Goal: Task Accomplishment & Management: Manage account settings

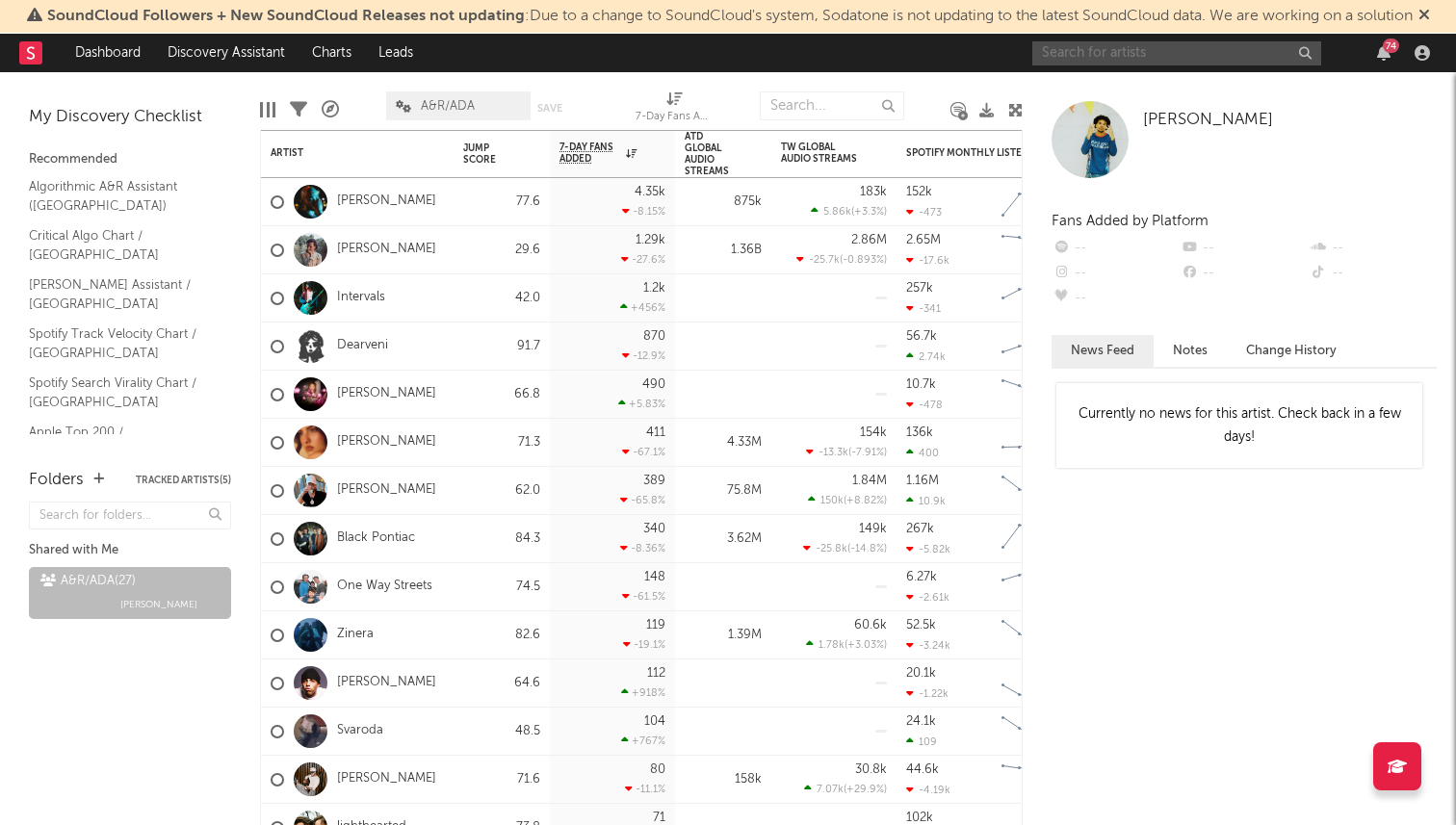
click at [1140, 58] on input "text" at bounding box center [1176, 53] width 289 height 24
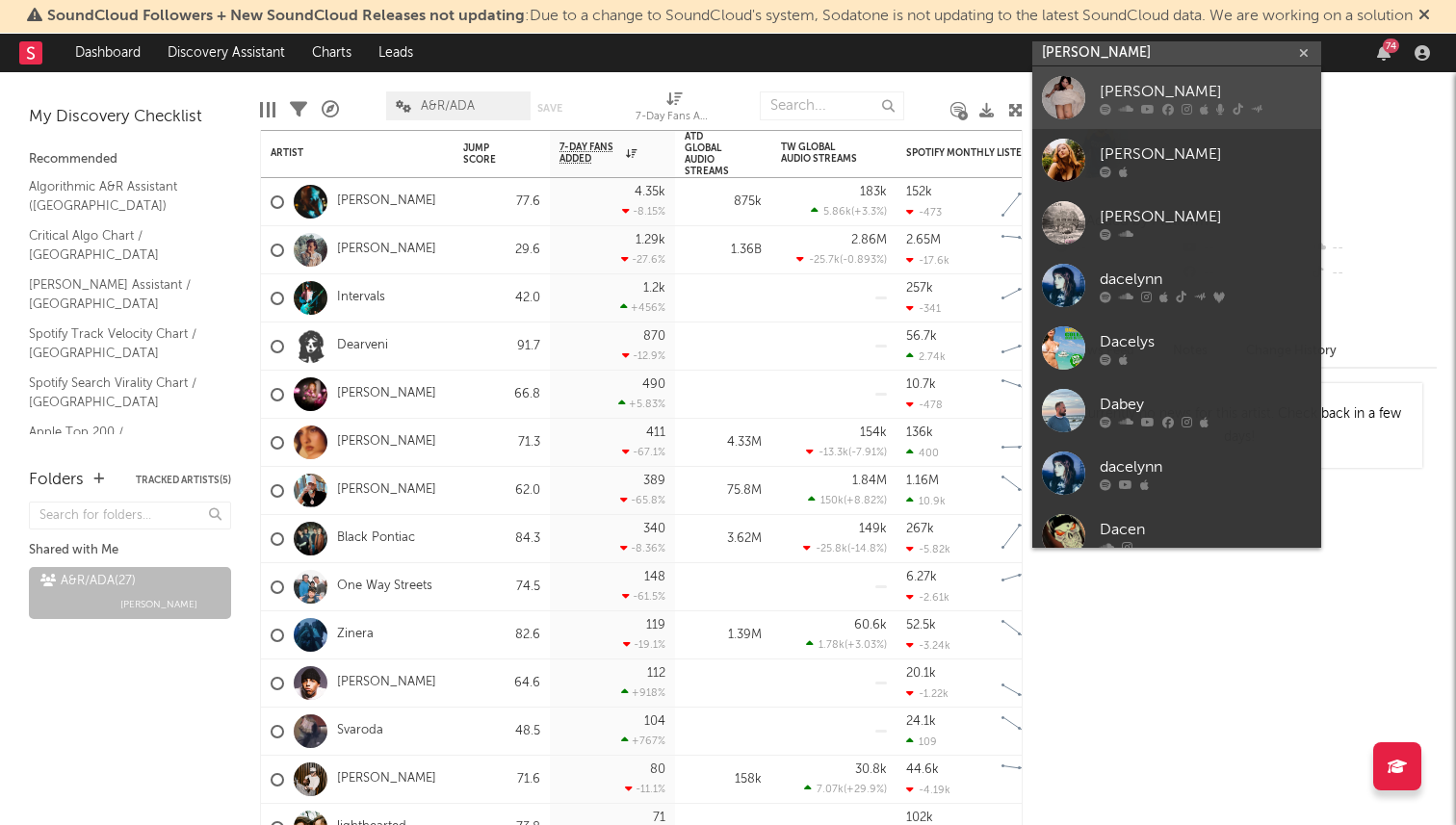
type input "[PERSON_NAME]"
click at [1195, 122] on link "[PERSON_NAME]" at bounding box center [1176, 97] width 289 height 62
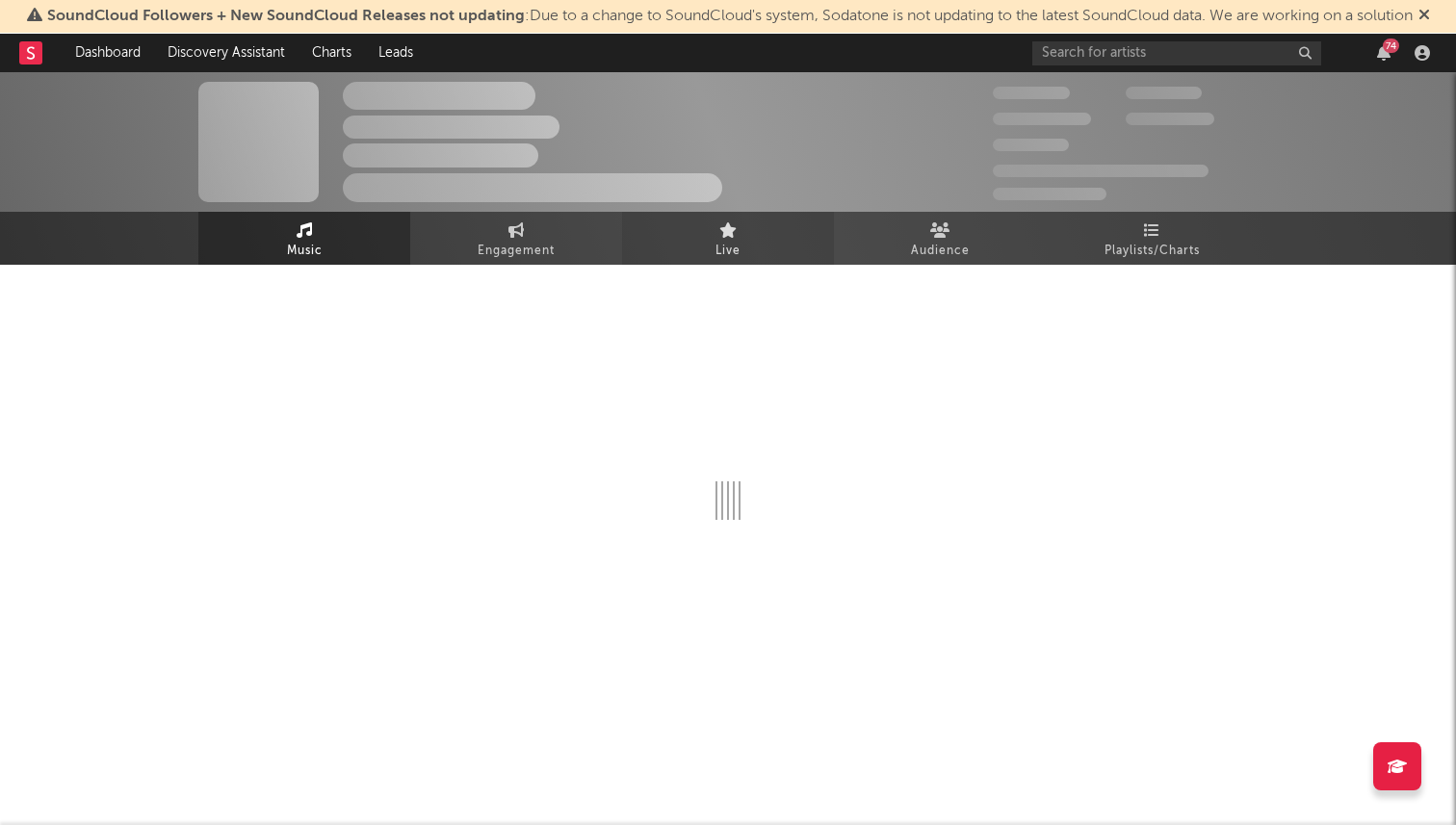
select select "6m"
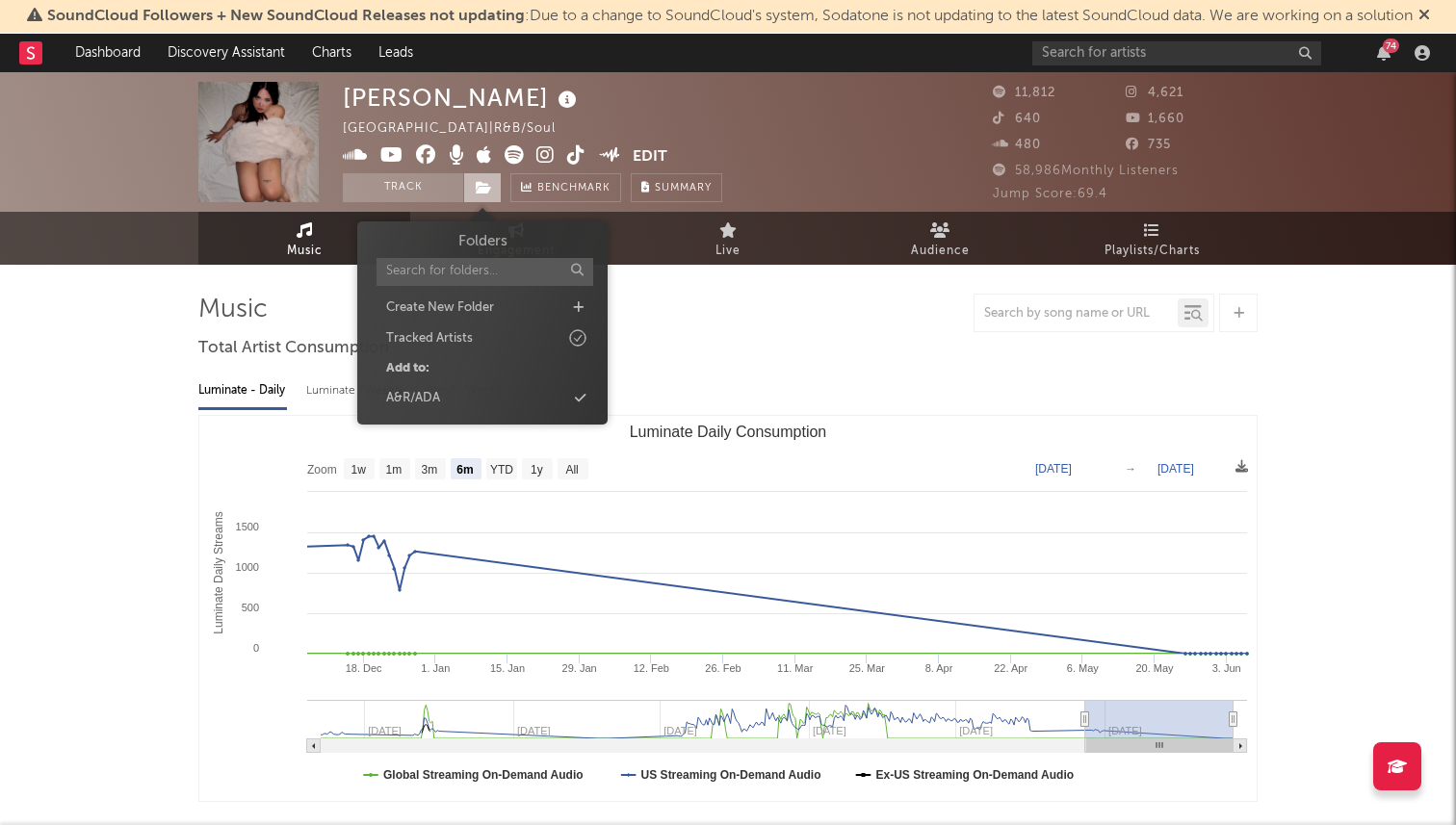
click at [486, 196] on span at bounding box center [482, 187] width 38 height 29
click at [461, 404] on div "A&R/ADA" at bounding box center [482, 398] width 222 height 25
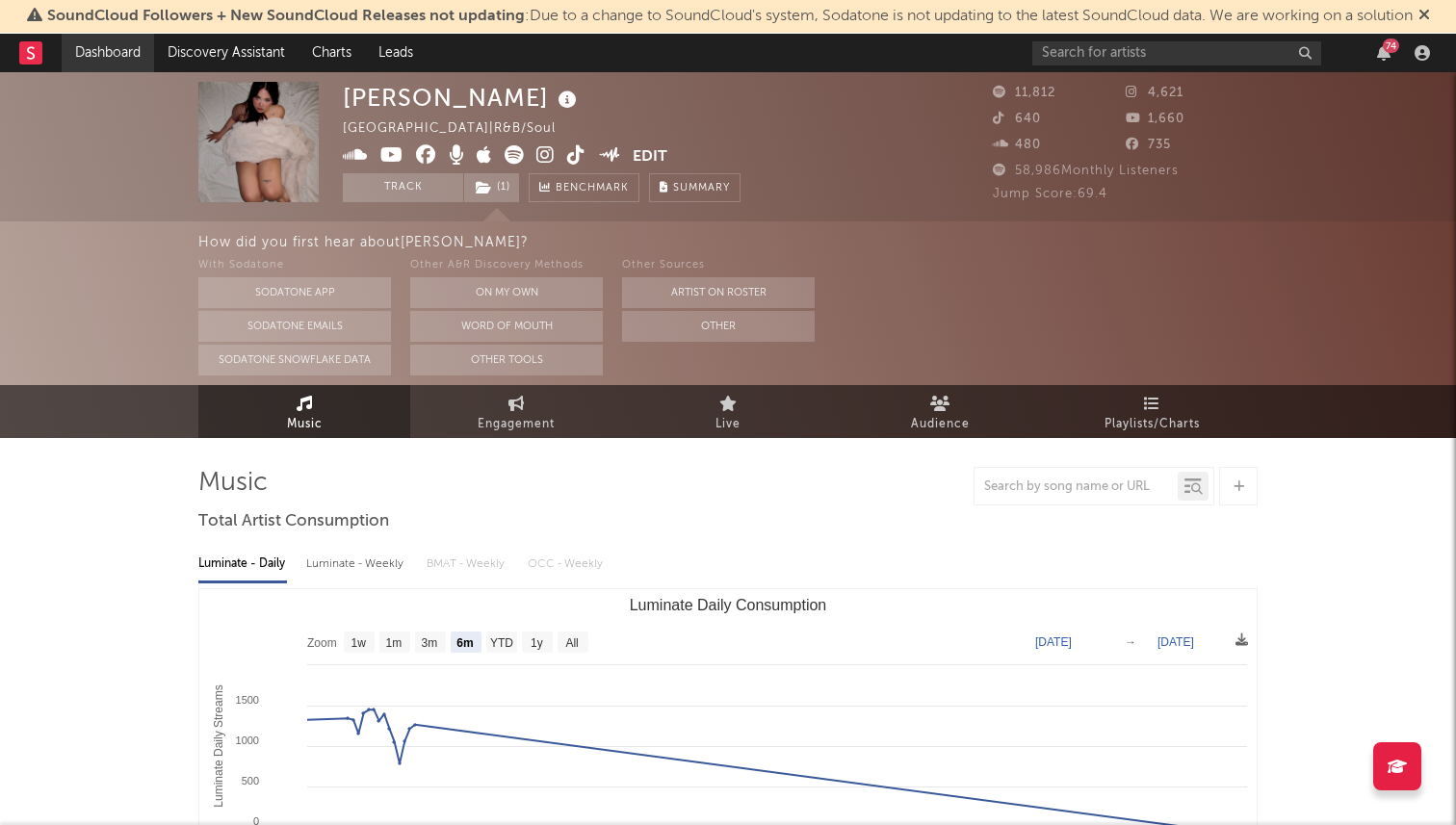
click at [96, 52] on link "Dashboard" at bounding box center [108, 52] width 93 height 38
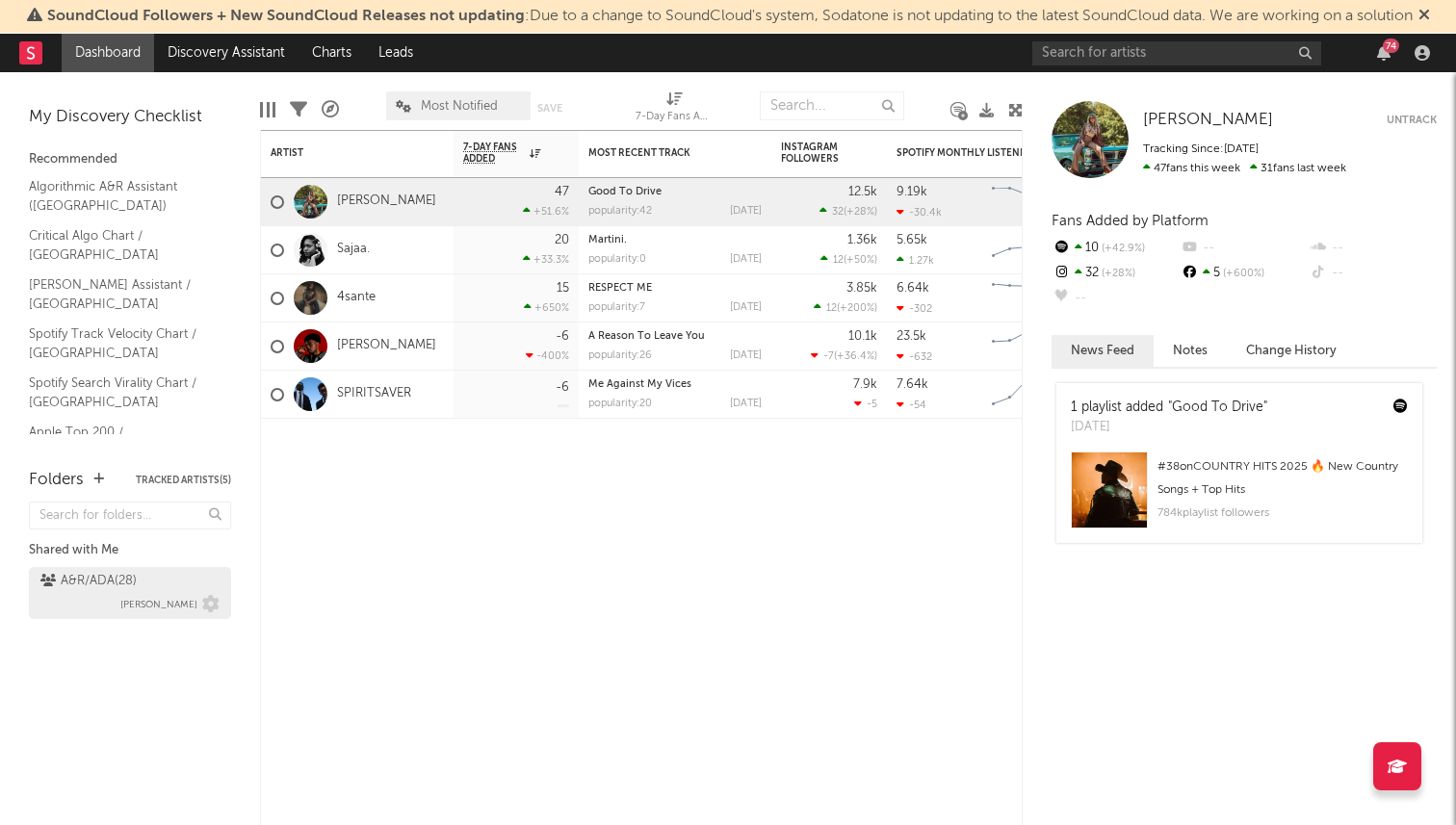
click at [103, 588] on div "A&R/ADA ( 28 )" at bounding box center [89, 581] width 97 height 23
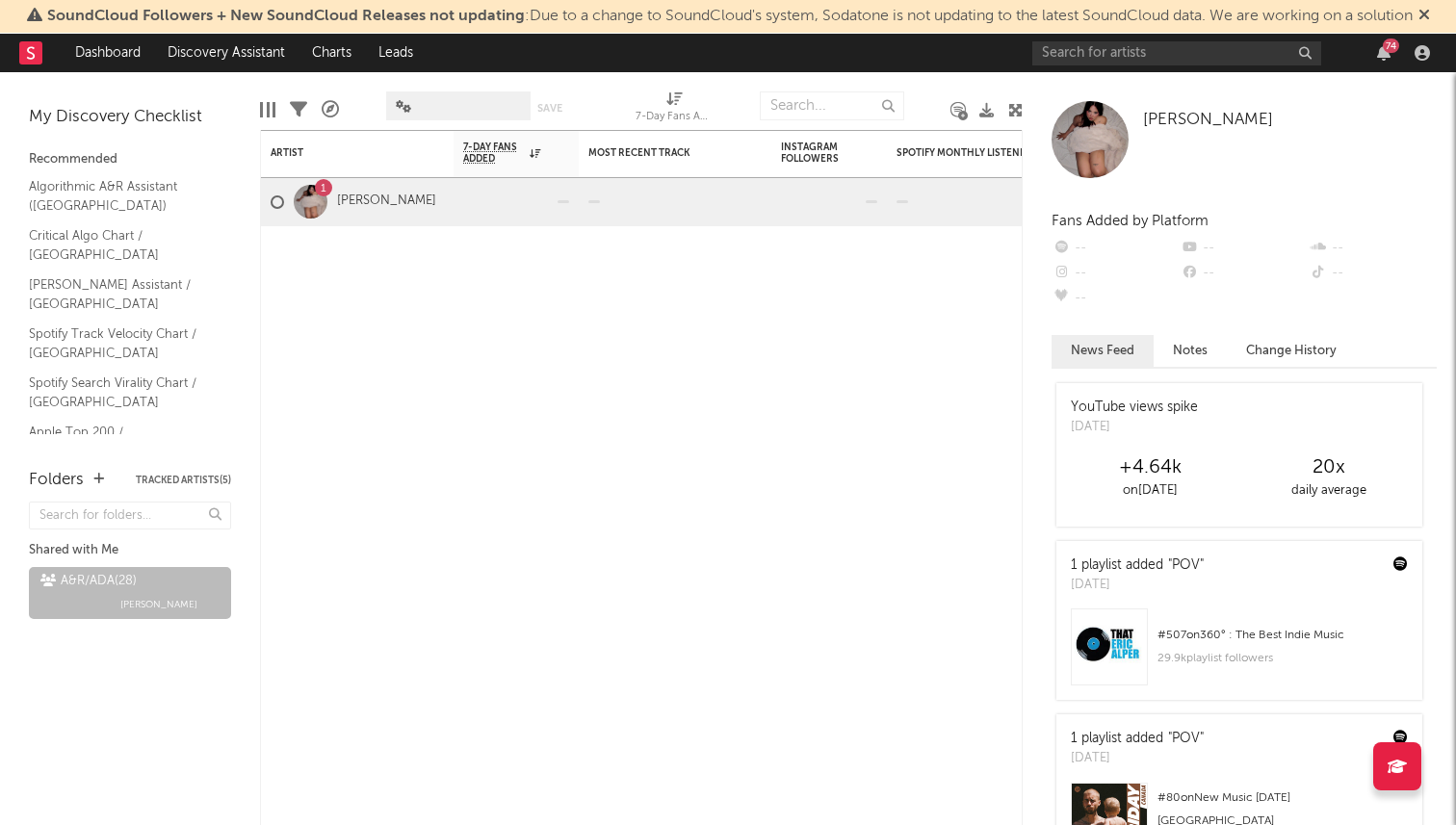
click at [170, 556] on div "Shared with Me" at bounding box center [129, 550] width 202 height 23
click at [708, 167] on div "Most Recent Track" at bounding box center [675, 153] width 173 height 37
click at [631, 290] on div "Artist Notifications 7-Day Fans Added WoW % Change Most Recent Track Popularity…" at bounding box center [642, 477] width 763 height 695
click at [277, 202] on div at bounding box center [277, 202] width 14 height 14
click at [270, 202] on input "checkbox" at bounding box center [270, 202] width 0 height 18
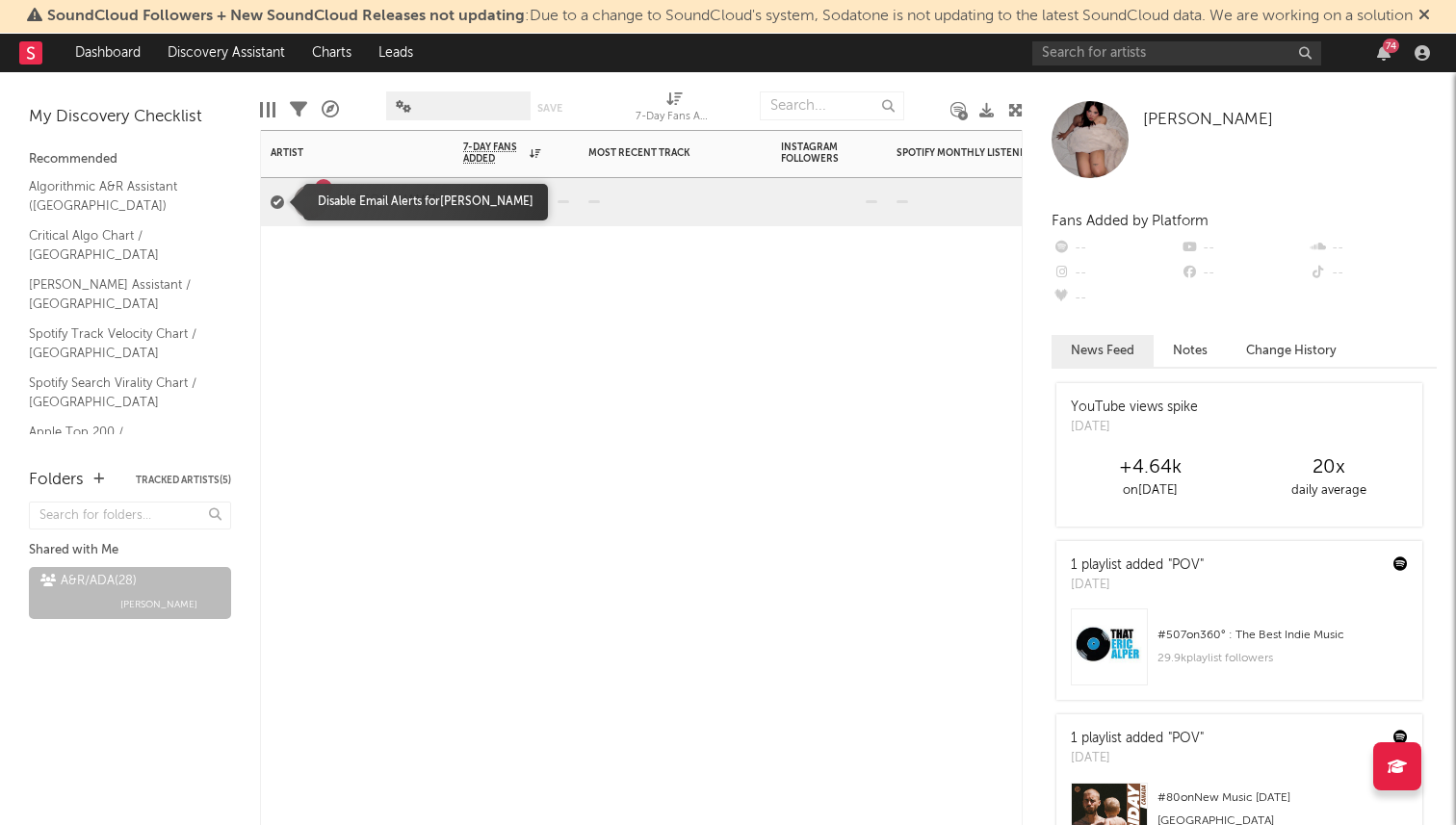
click at [277, 202] on div at bounding box center [277, 202] width 14 height 14
click at [270, 202] on input "checkbox" at bounding box center [270, 202] width 0 height 18
click at [663, 266] on div at bounding box center [674, 255] width 192 height 58
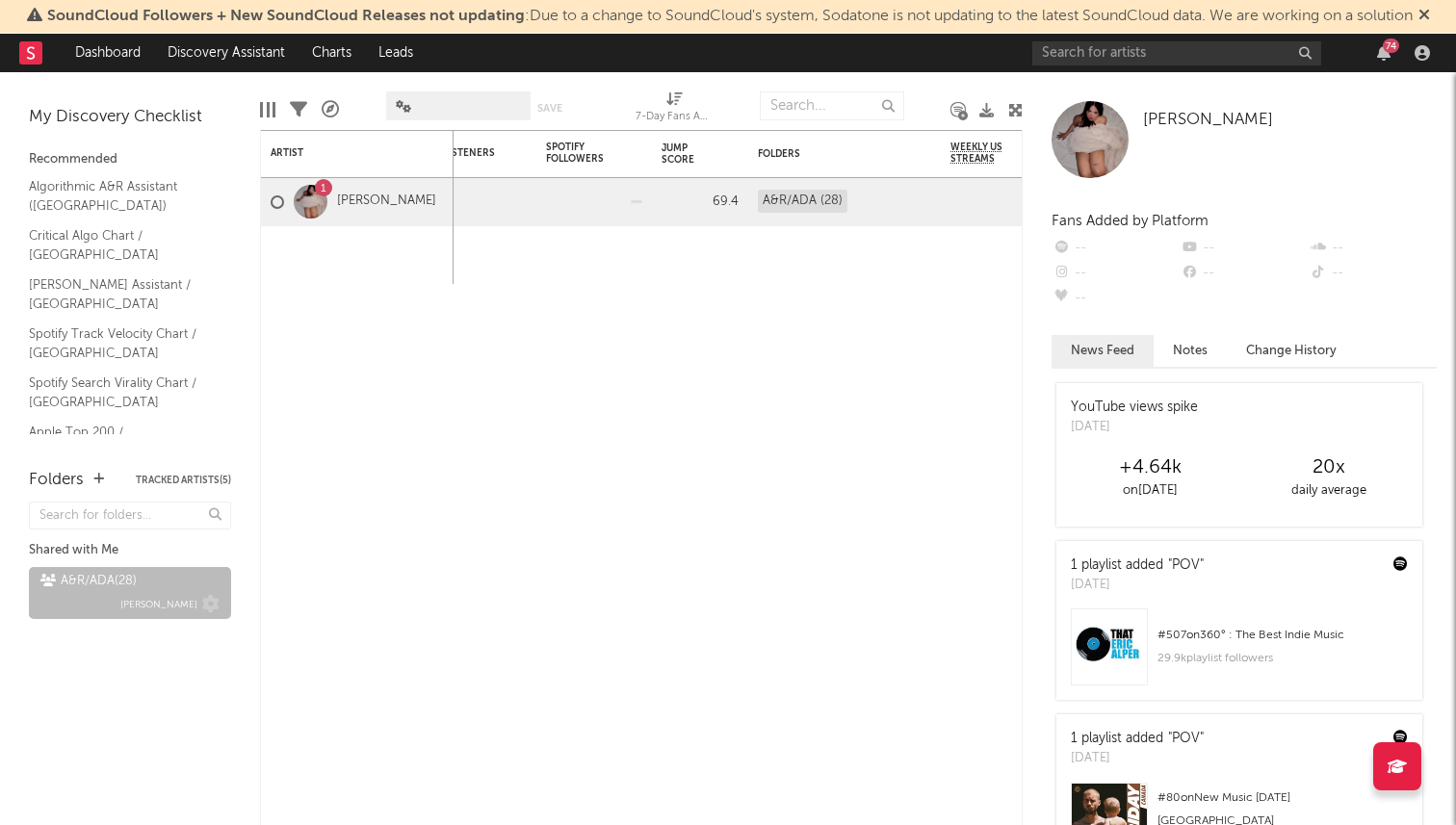
click at [119, 607] on div "A&R/ADA ( 28 ) [PERSON_NAME]" at bounding box center [130, 592] width 179 height 46
click at [121, 63] on link "Dashboard" at bounding box center [108, 52] width 93 height 38
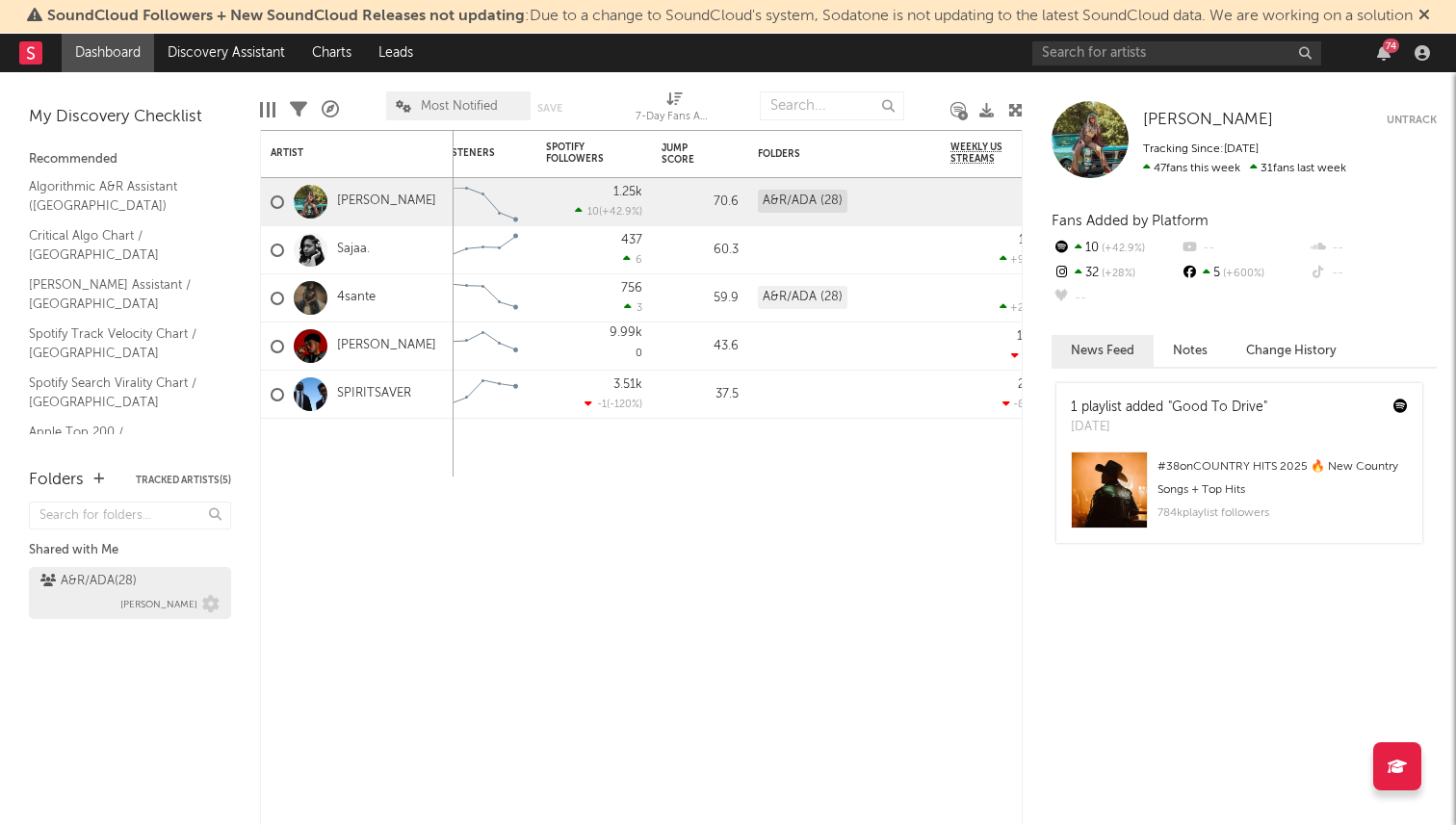
click at [42, 598] on div "A&R/ADA ( 28 ) [PERSON_NAME]" at bounding box center [130, 592] width 179 height 46
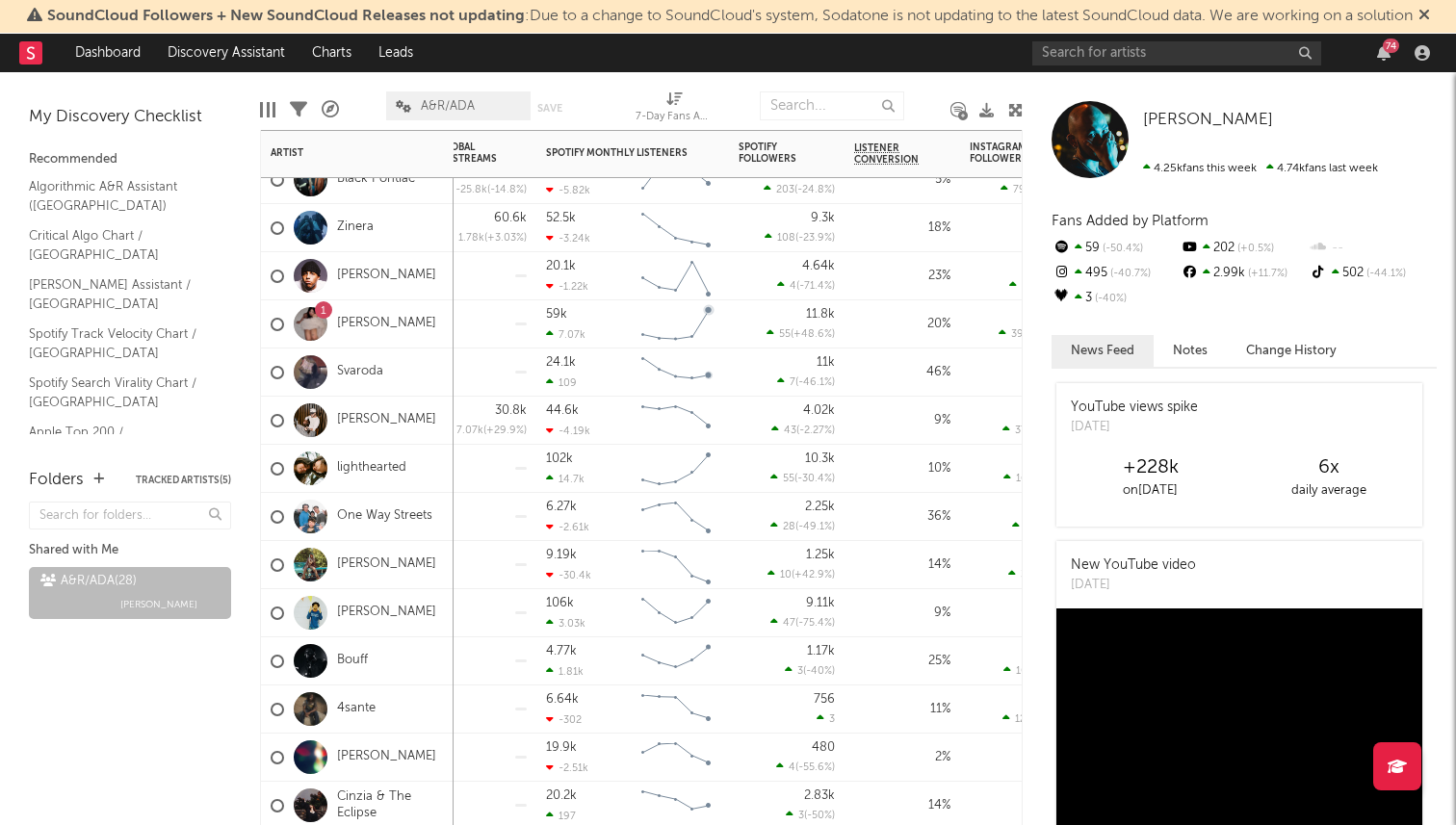
click at [723, 329] on div "59k 7.07k Created with Highcharts 10.3.3 Chart title" at bounding box center [632, 324] width 192 height 48
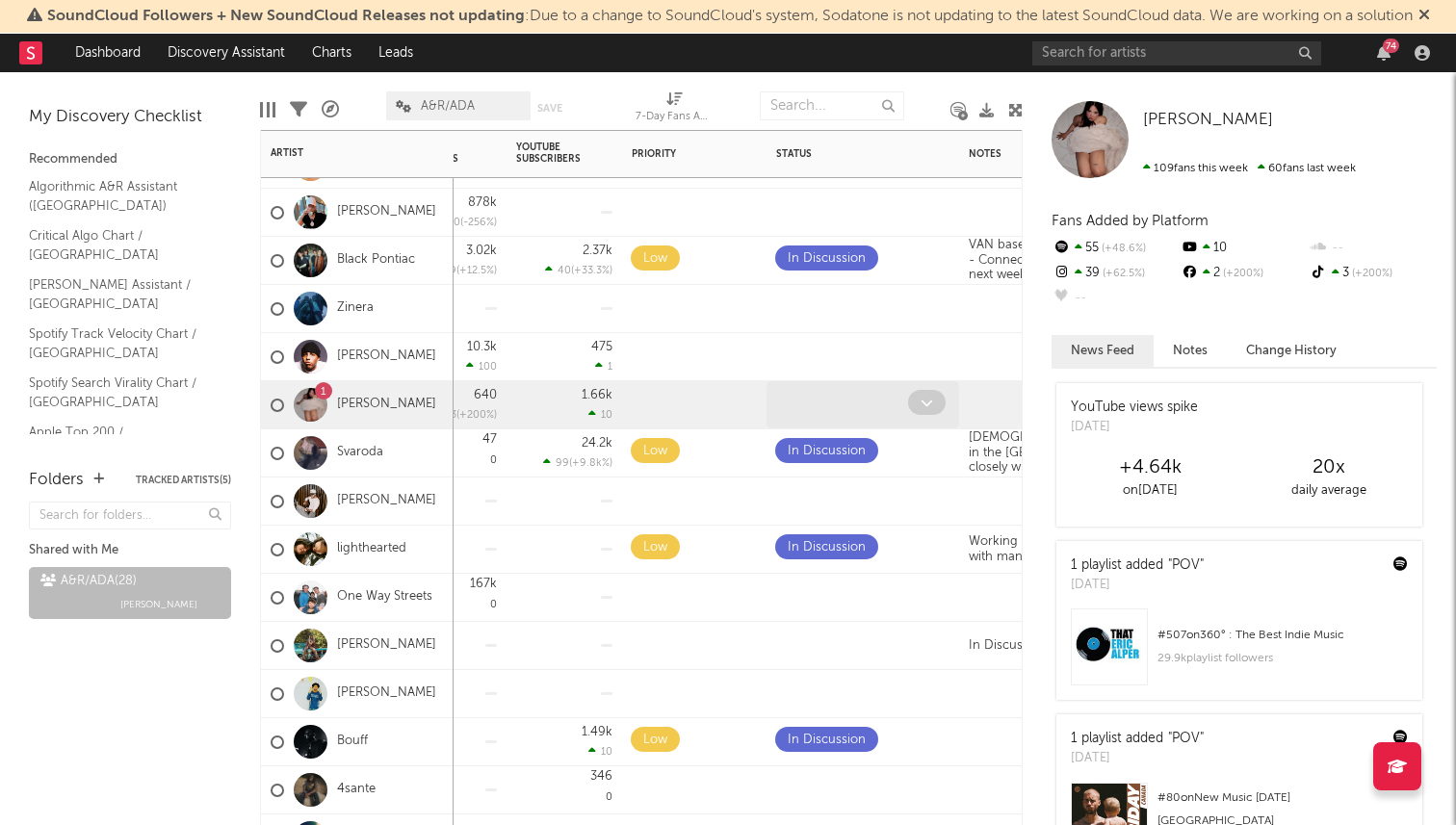
click at [935, 401] on span at bounding box center [927, 402] width 37 height 25
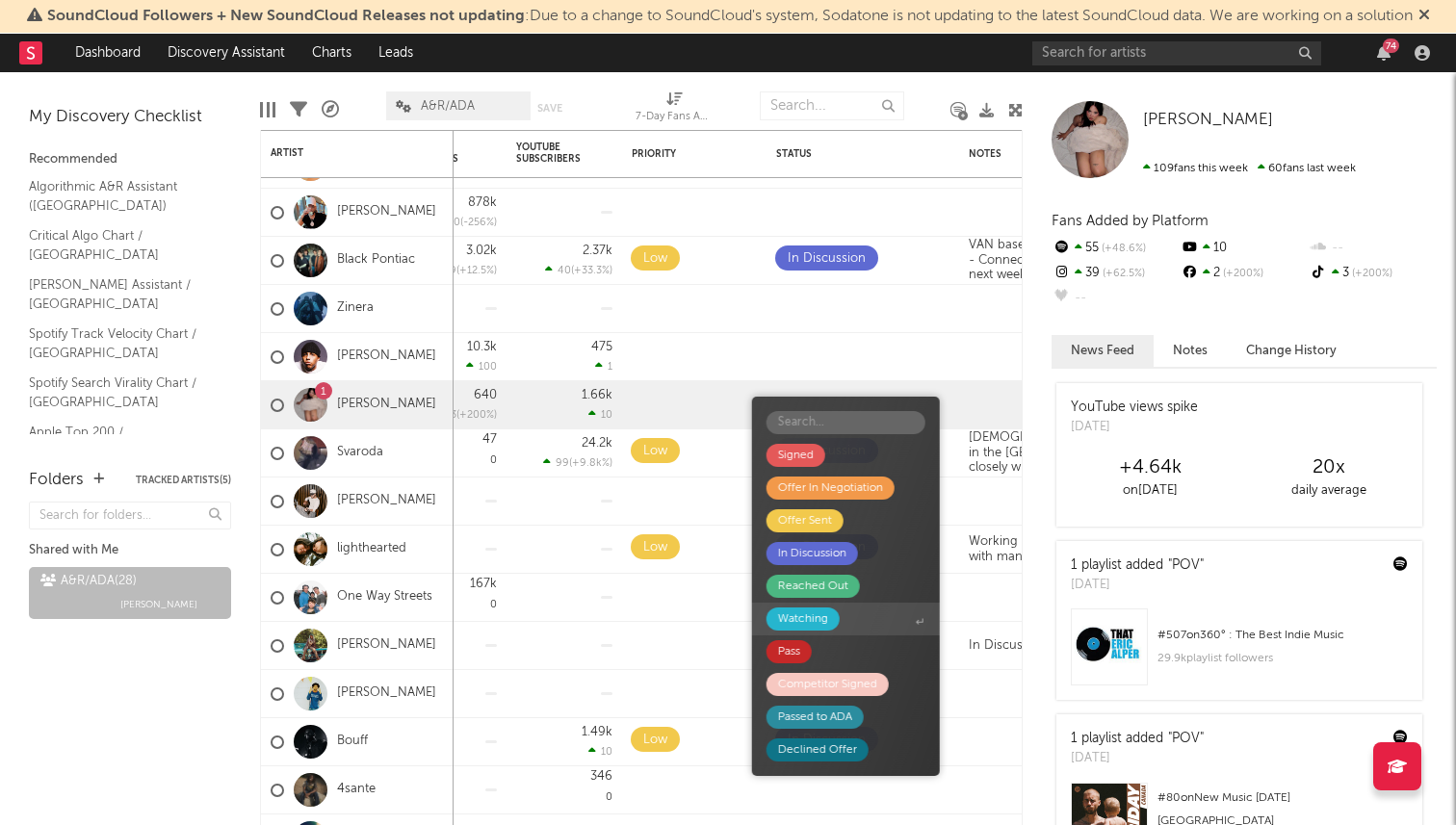
click at [800, 617] on div "Watching" at bounding box center [802, 618] width 50 height 23
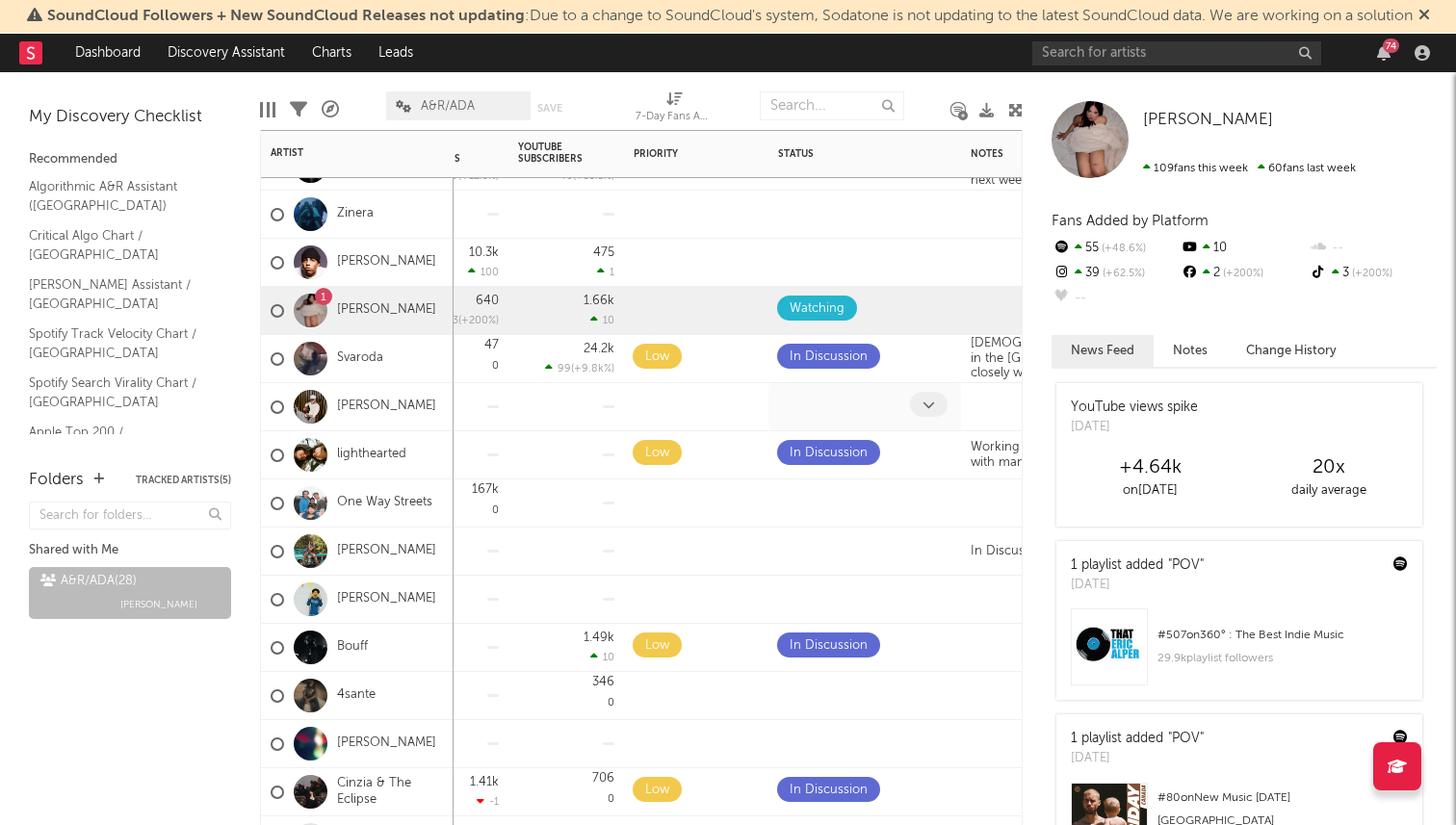
click at [921, 412] on span at bounding box center [929, 404] width 37 height 25
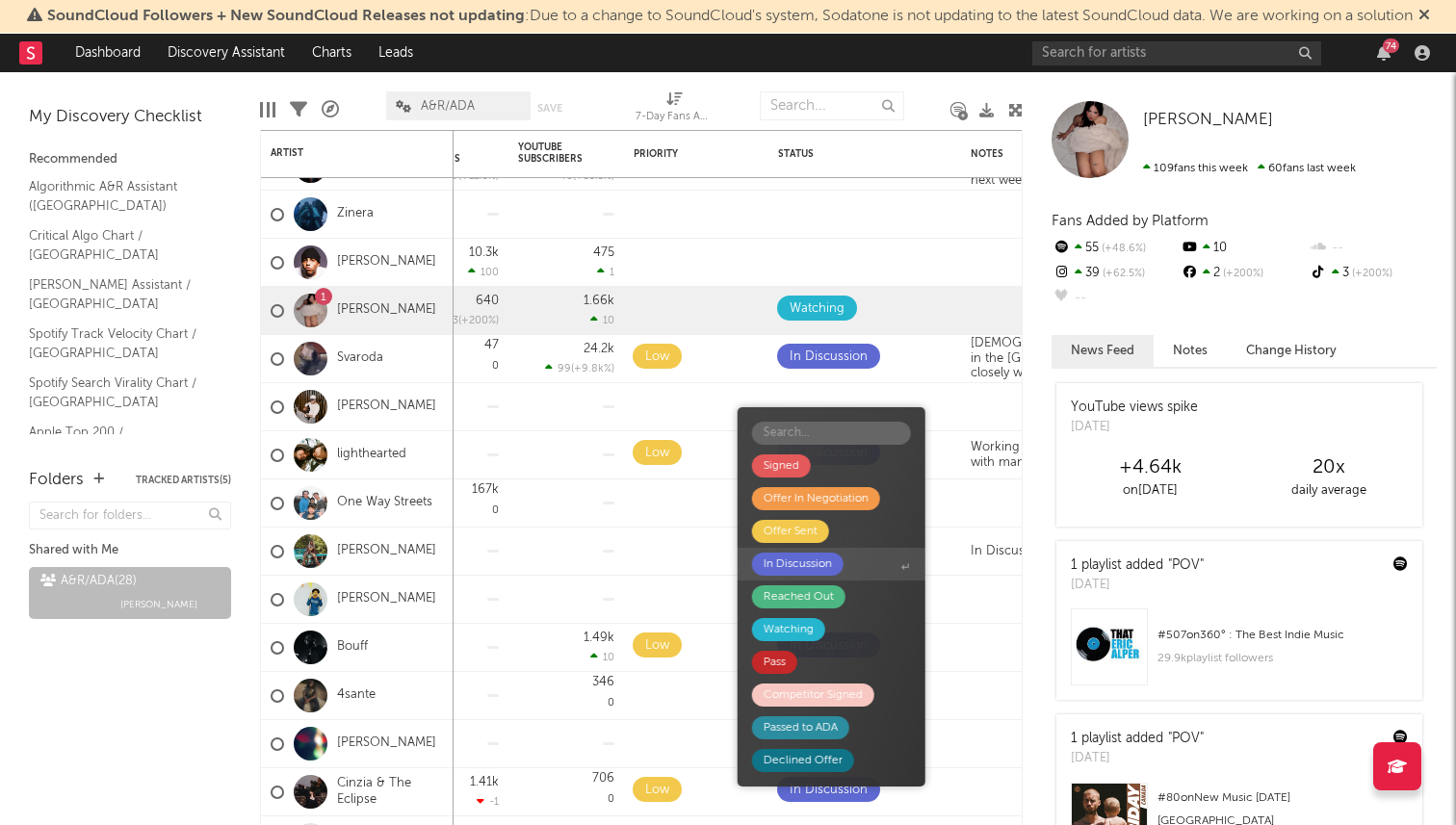
click at [853, 565] on span "In Discussion" at bounding box center [831, 564] width 187 height 33
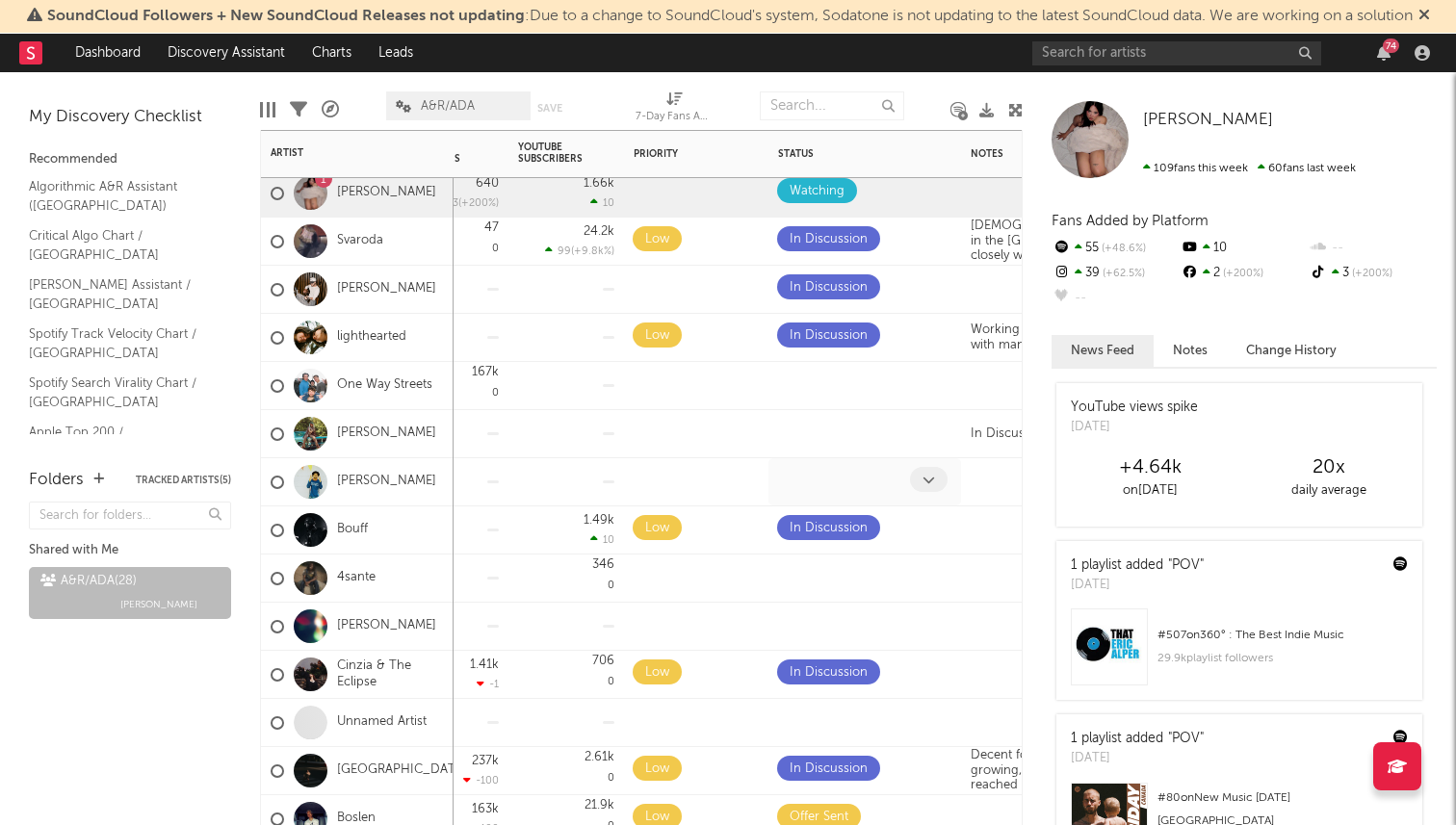
click at [935, 477] on span at bounding box center [929, 479] width 37 height 25
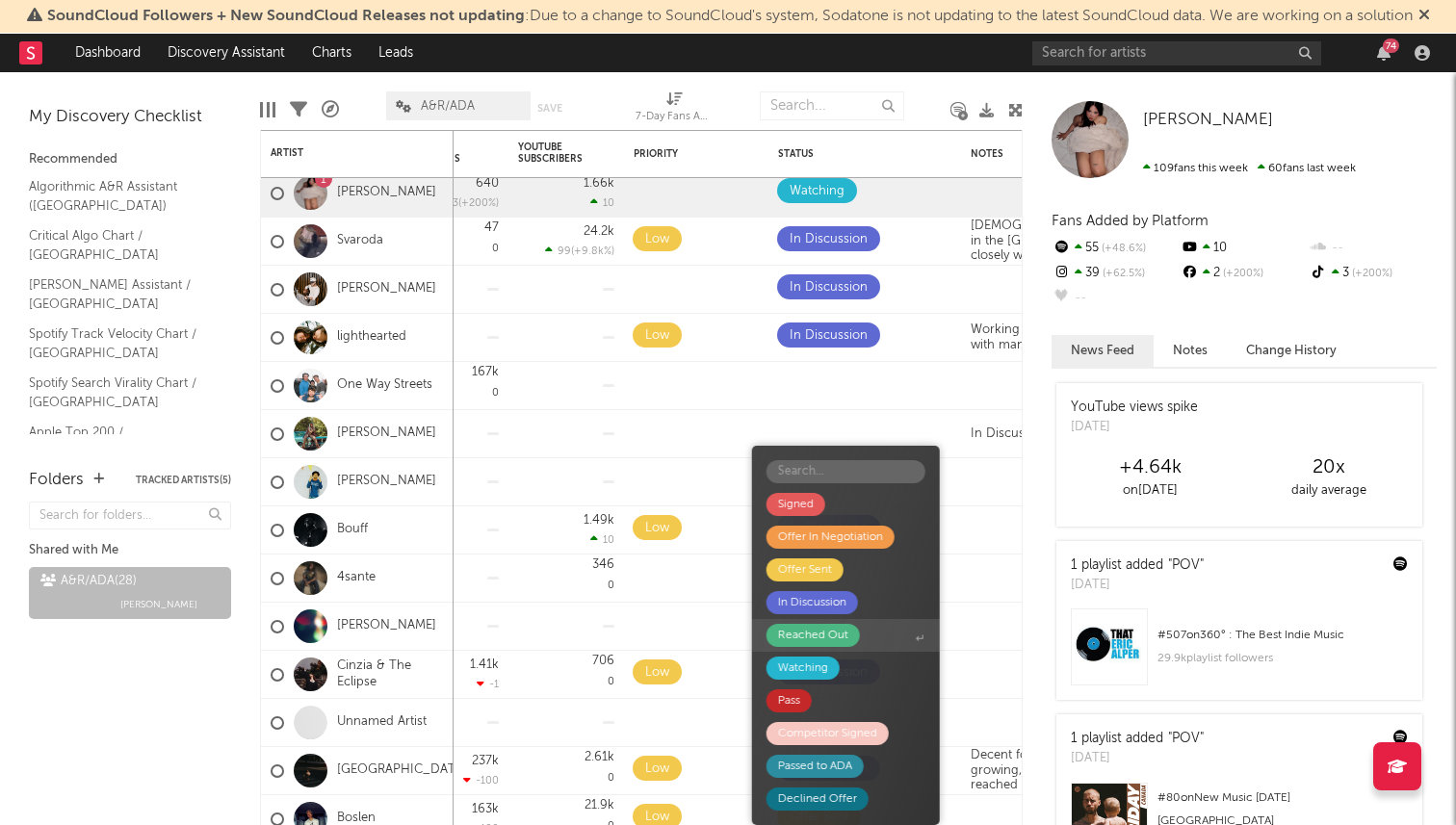
click at [850, 644] on div "Reached Out" at bounding box center [812, 635] width 94 height 23
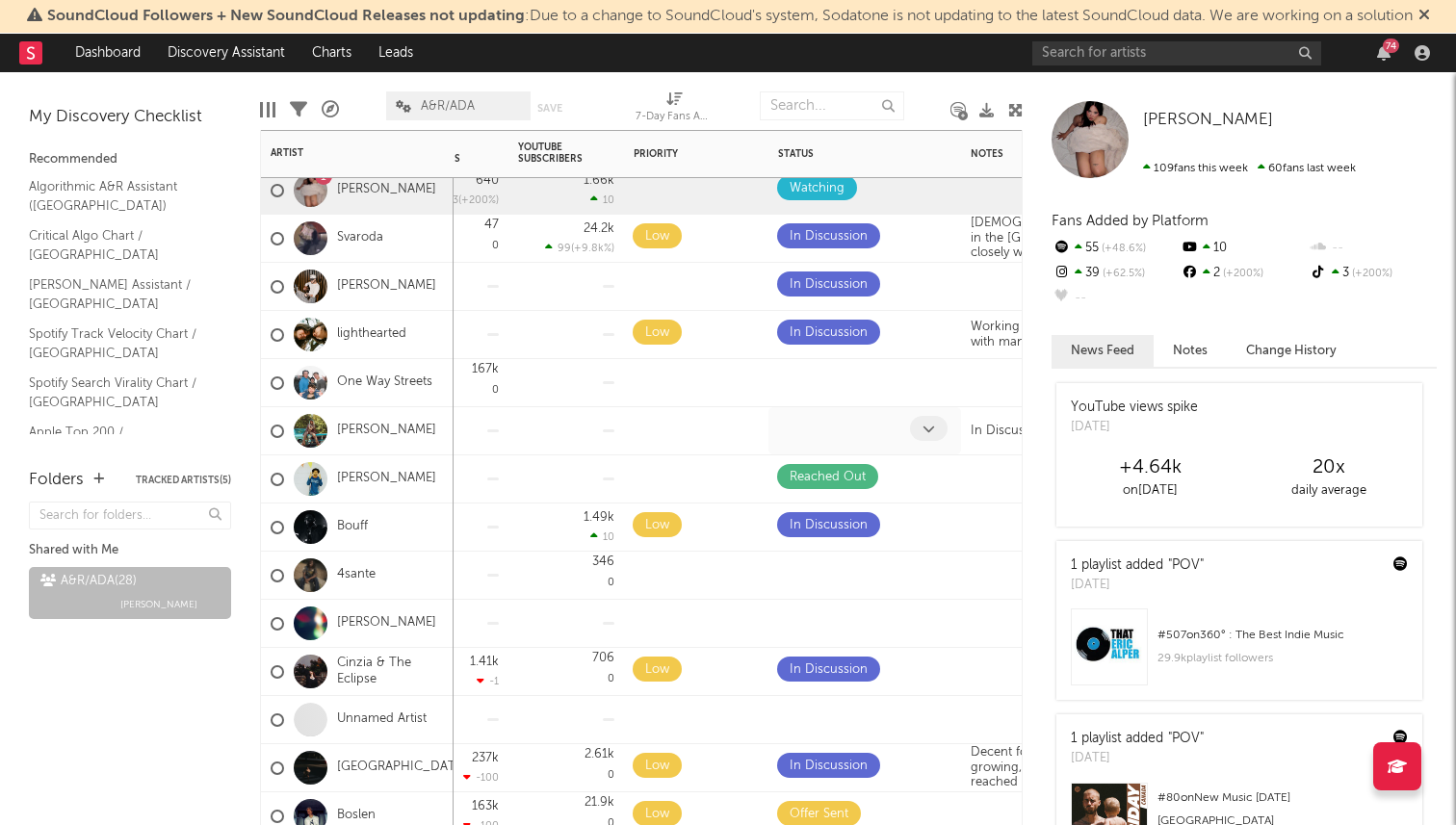
click at [930, 432] on icon at bounding box center [929, 429] width 13 height 13
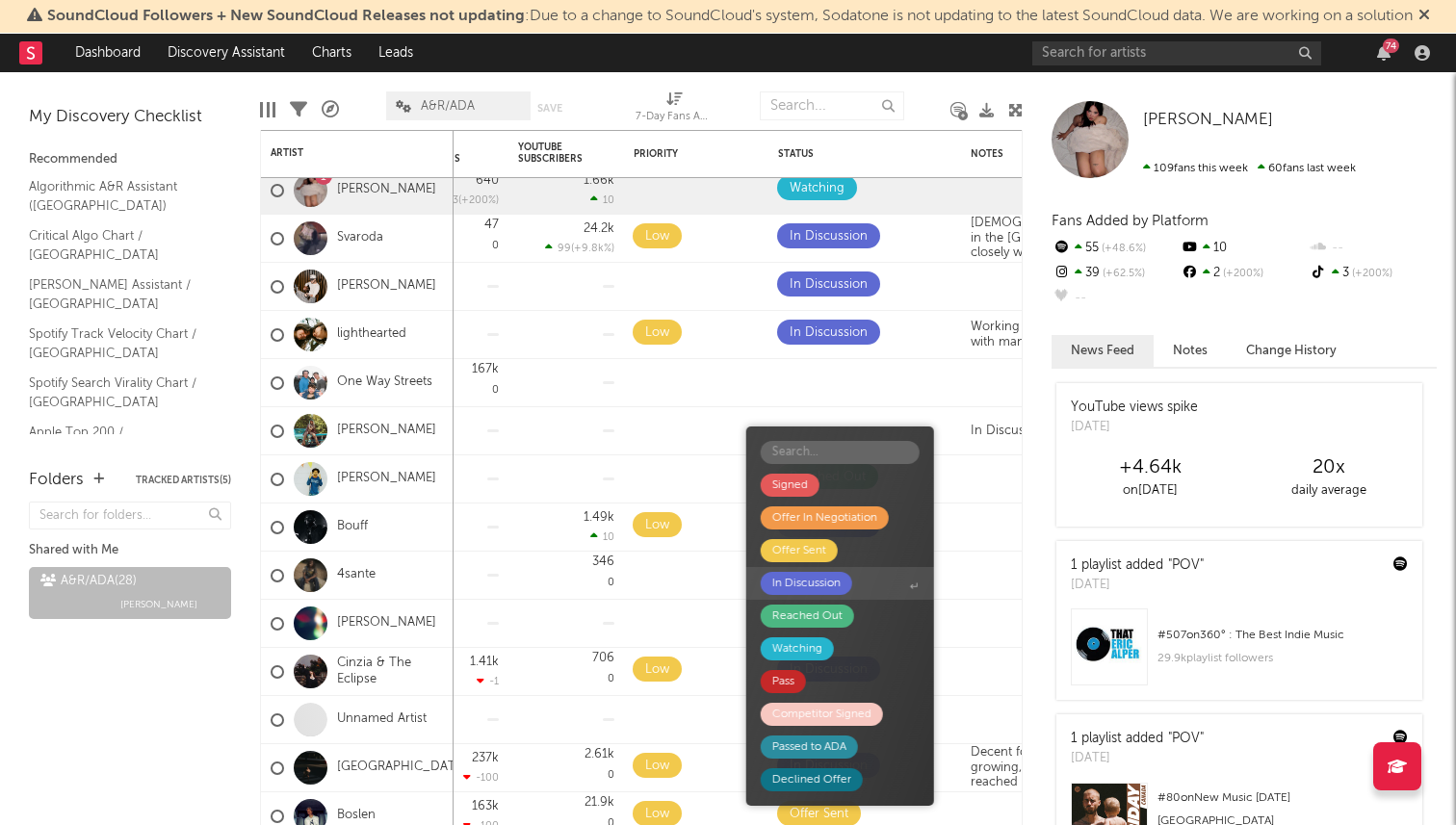
click at [847, 584] on div "In Discussion" at bounding box center [806, 583] width 92 height 23
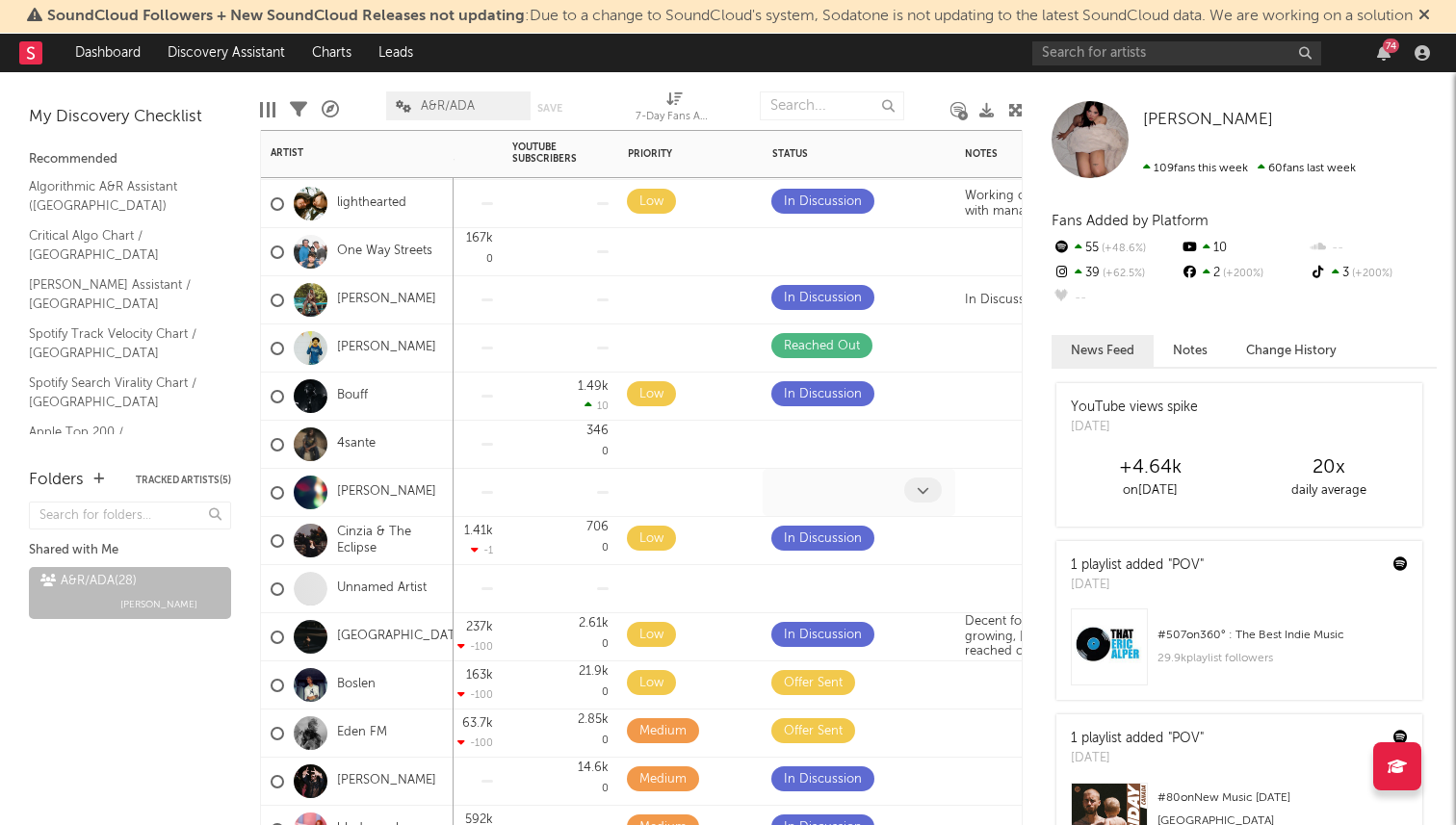
click at [926, 488] on icon at bounding box center [923, 490] width 13 height 13
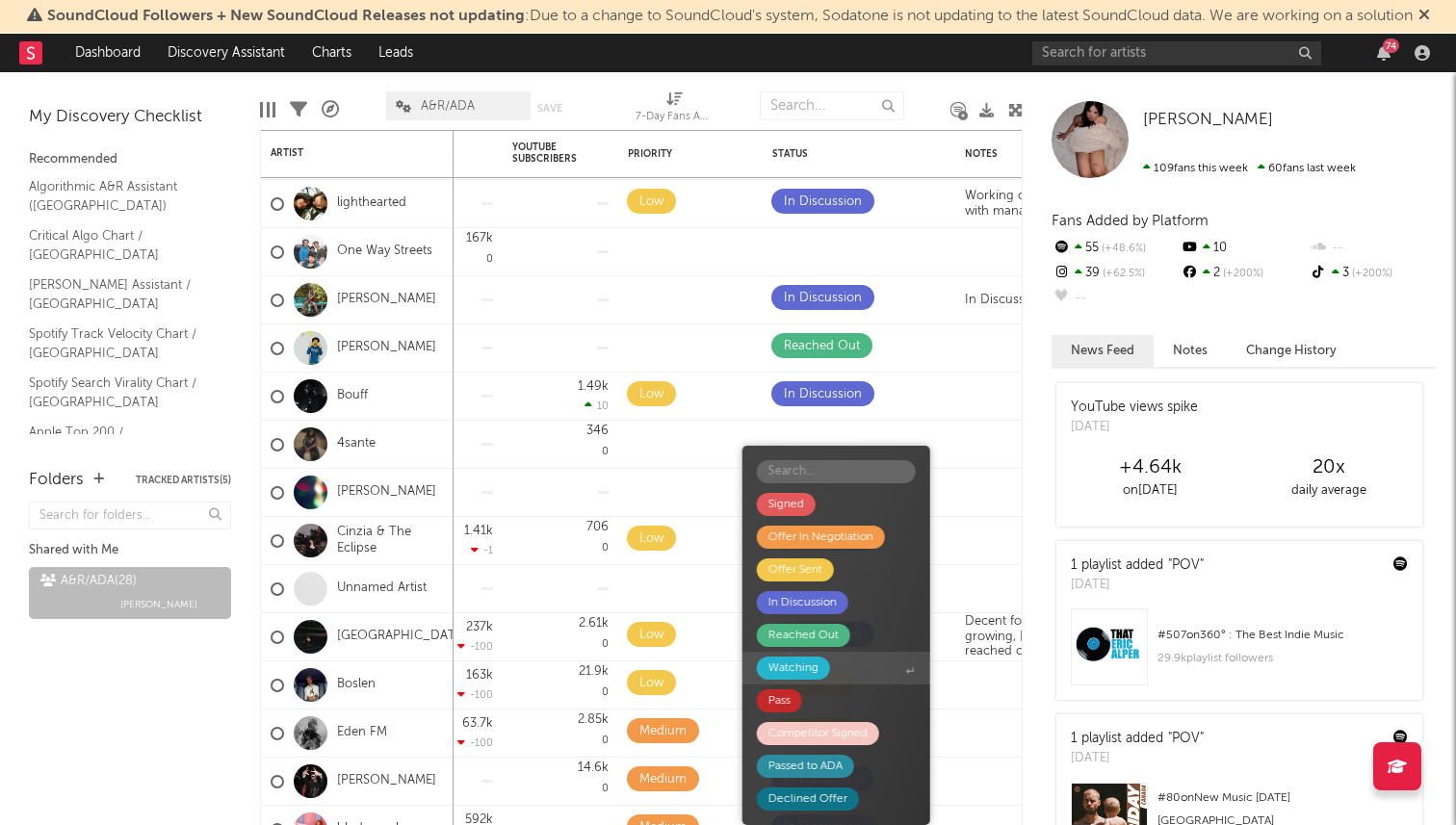
click at [812, 679] on div "Watching" at bounding box center [793, 667] width 50 height 23
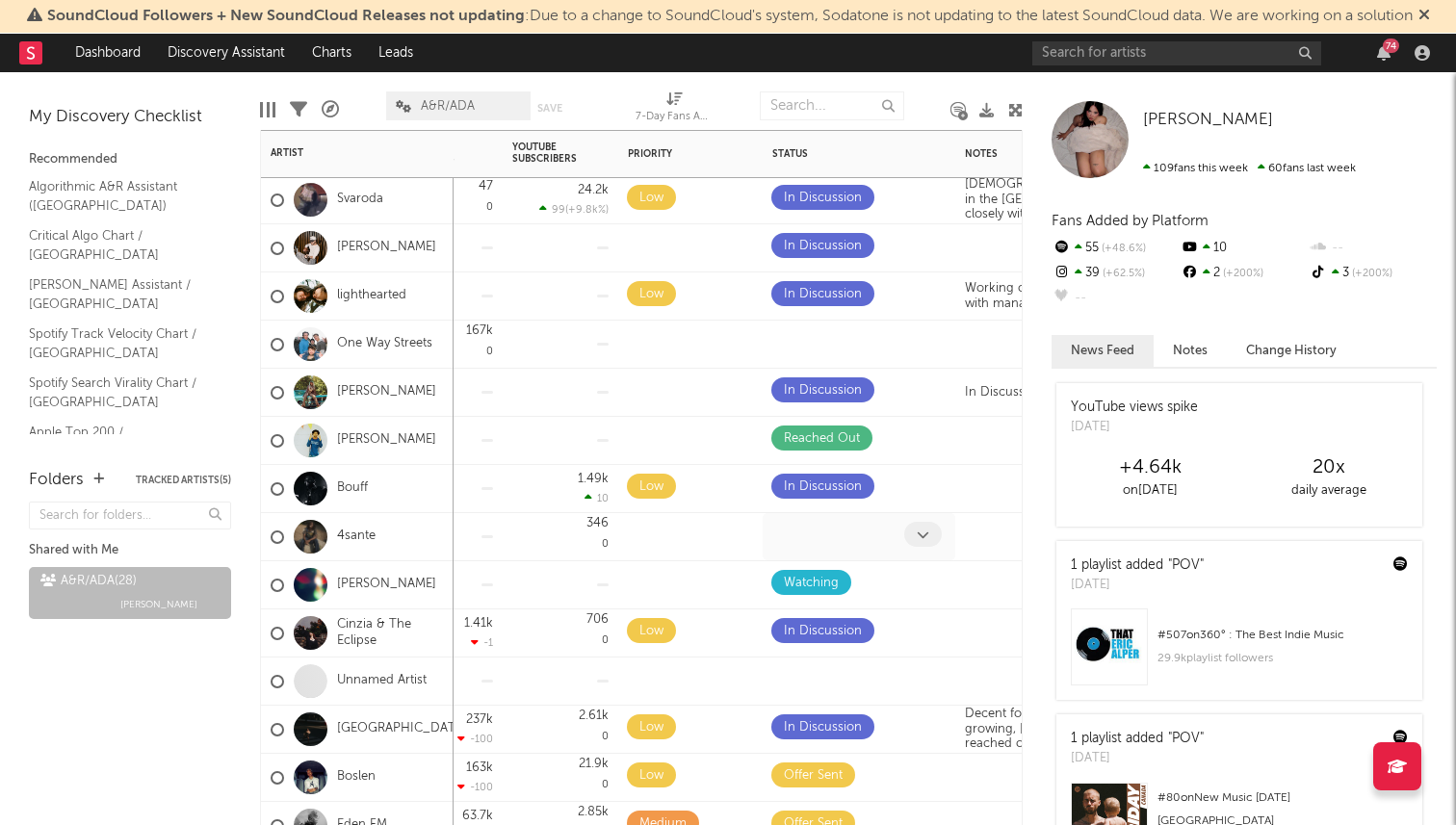
click at [928, 535] on icon at bounding box center [923, 534] width 13 height 13
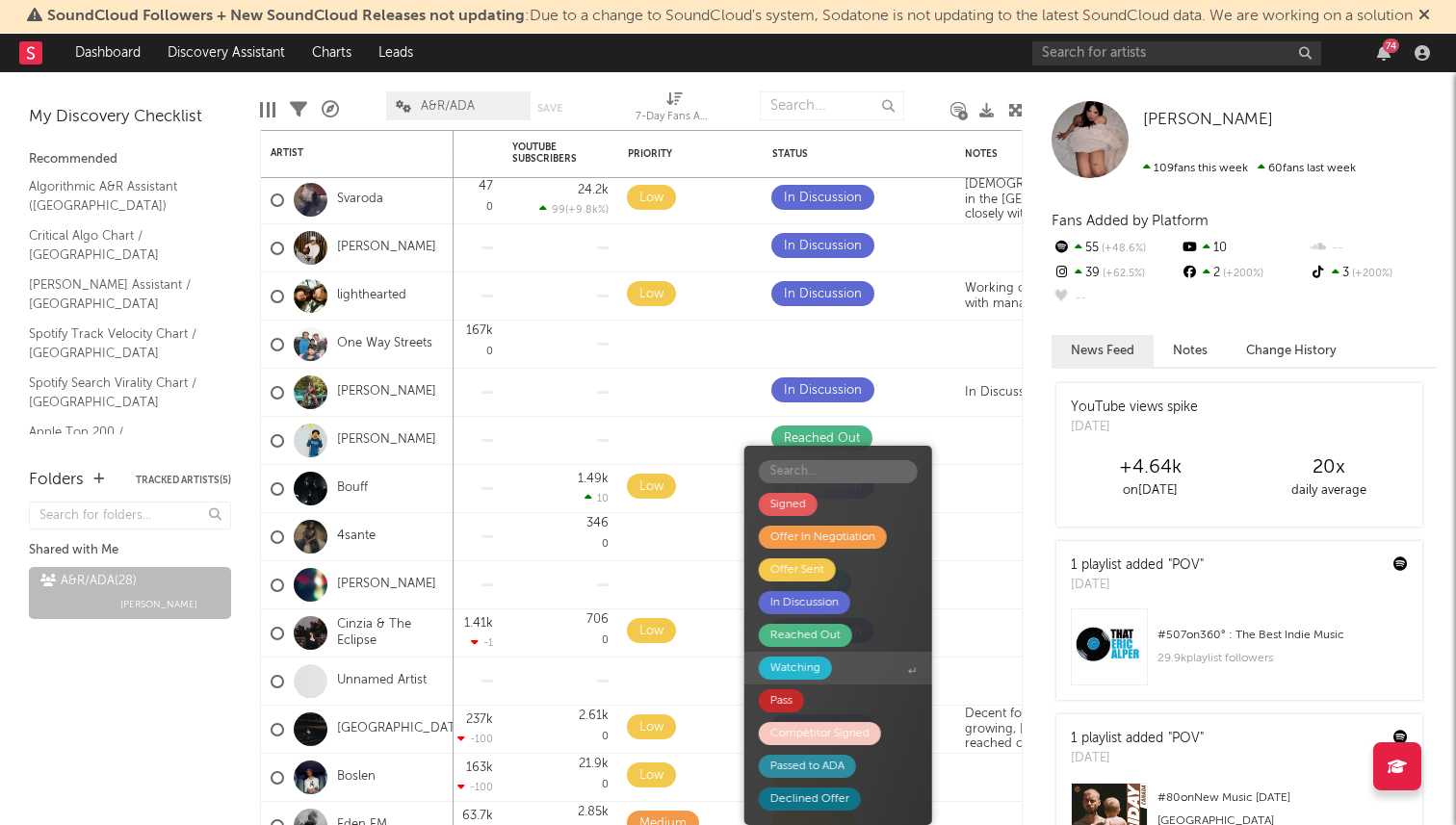
click at [844, 676] on span "Watching" at bounding box center [838, 667] width 187 height 33
